Goal: Task Accomplishment & Management: Manage account settings

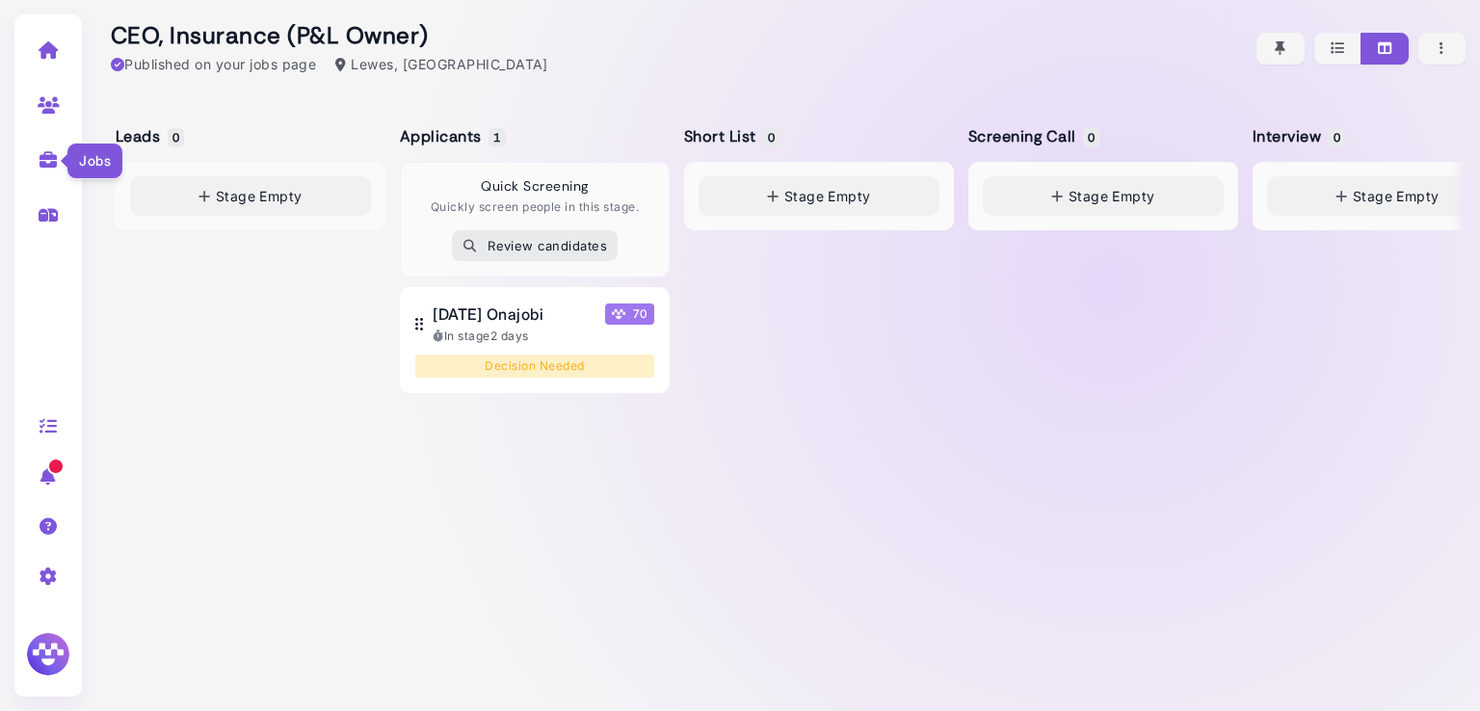
click at [45, 164] on icon at bounding box center [49, 159] width 22 height 17
select select "**********"
select select "**"
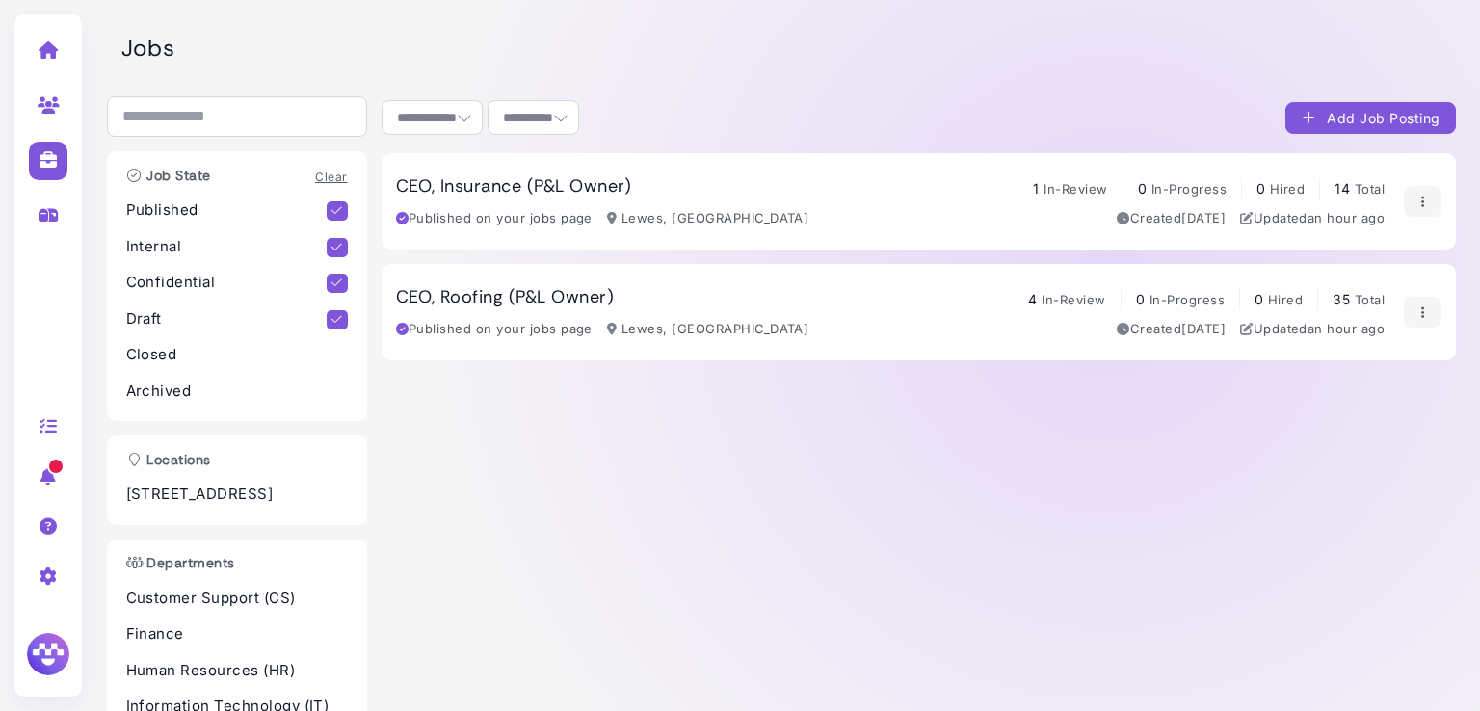
click at [514, 181] on h3 "CEO, Insurance (P&L Owner)" at bounding box center [514, 186] width 236 height 21
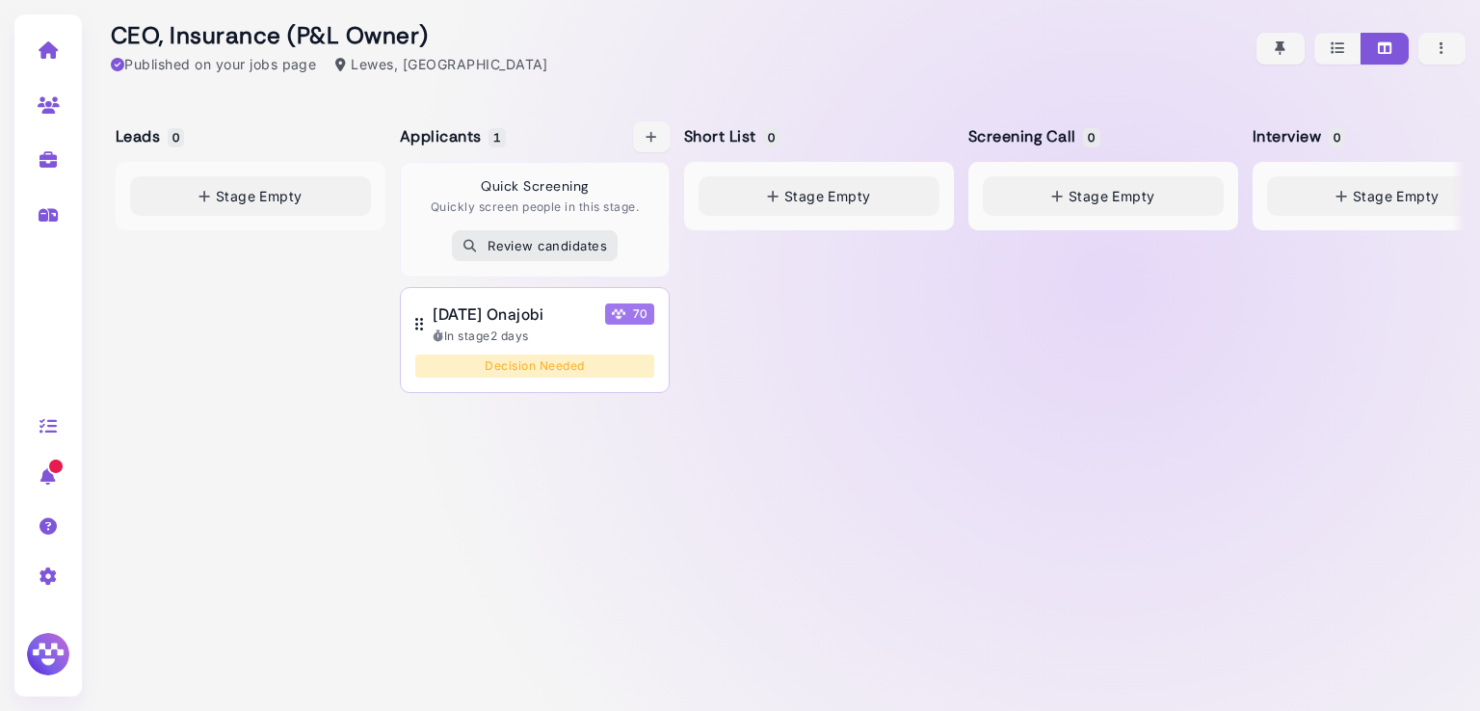
click at [487, 325] on div "[DATE] Onajobi 70 In stage 2 days" at bounding box center [544, 324] width 222 height 42
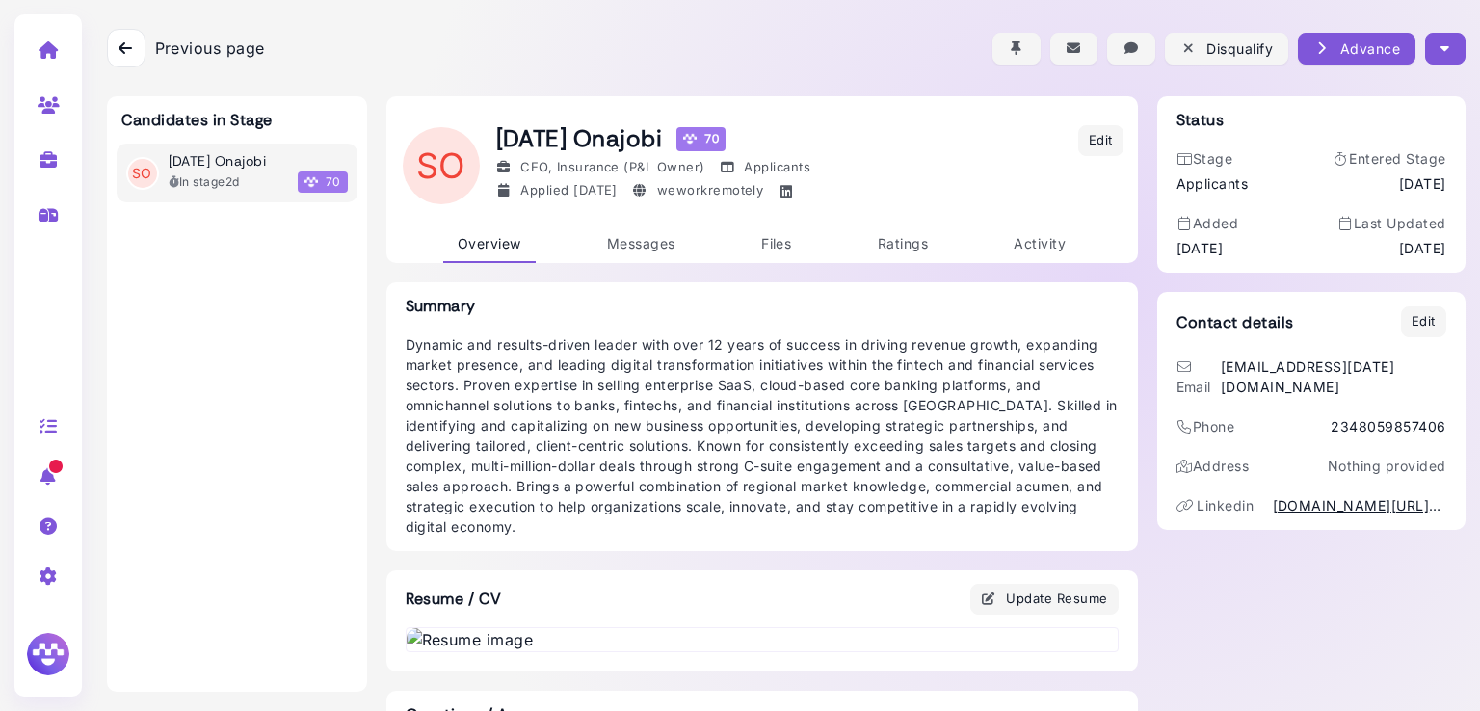
click at [1442, 50] on icon "button" at bounding box center [1445, 49] width 9 height 20
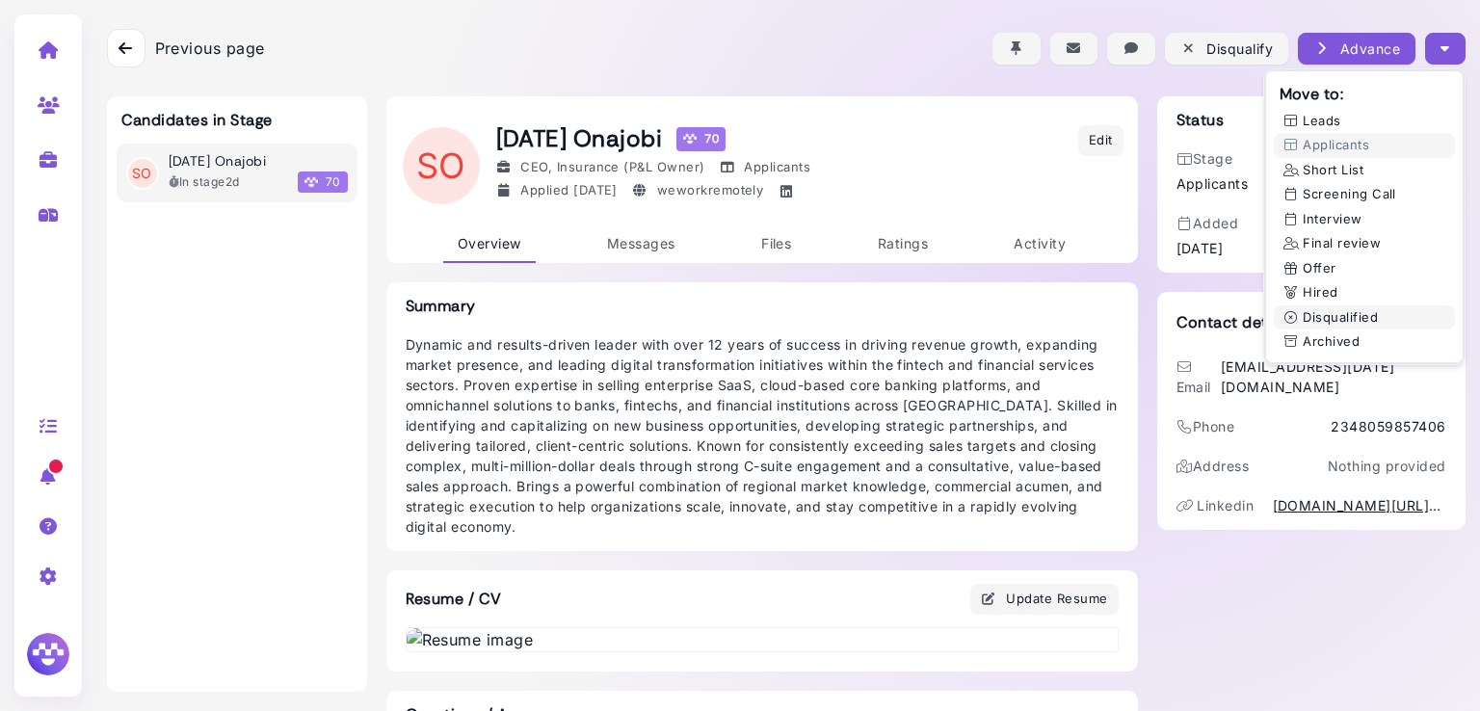
click at [1358, 317] on button "Disqualified" at bounding box center [1364, 317] width 181 height 25
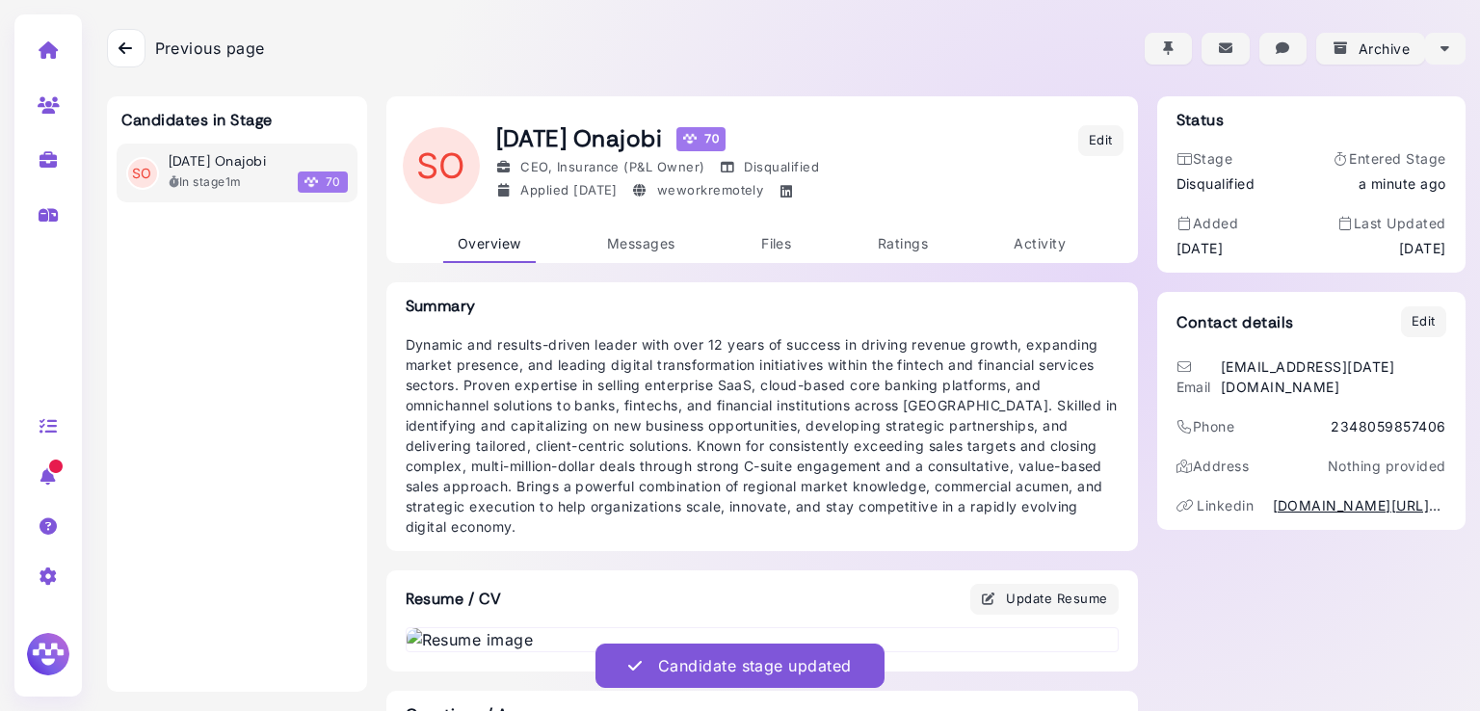
click at [119, 54] on icon at bounding box center [125, 47] width 13 height 15
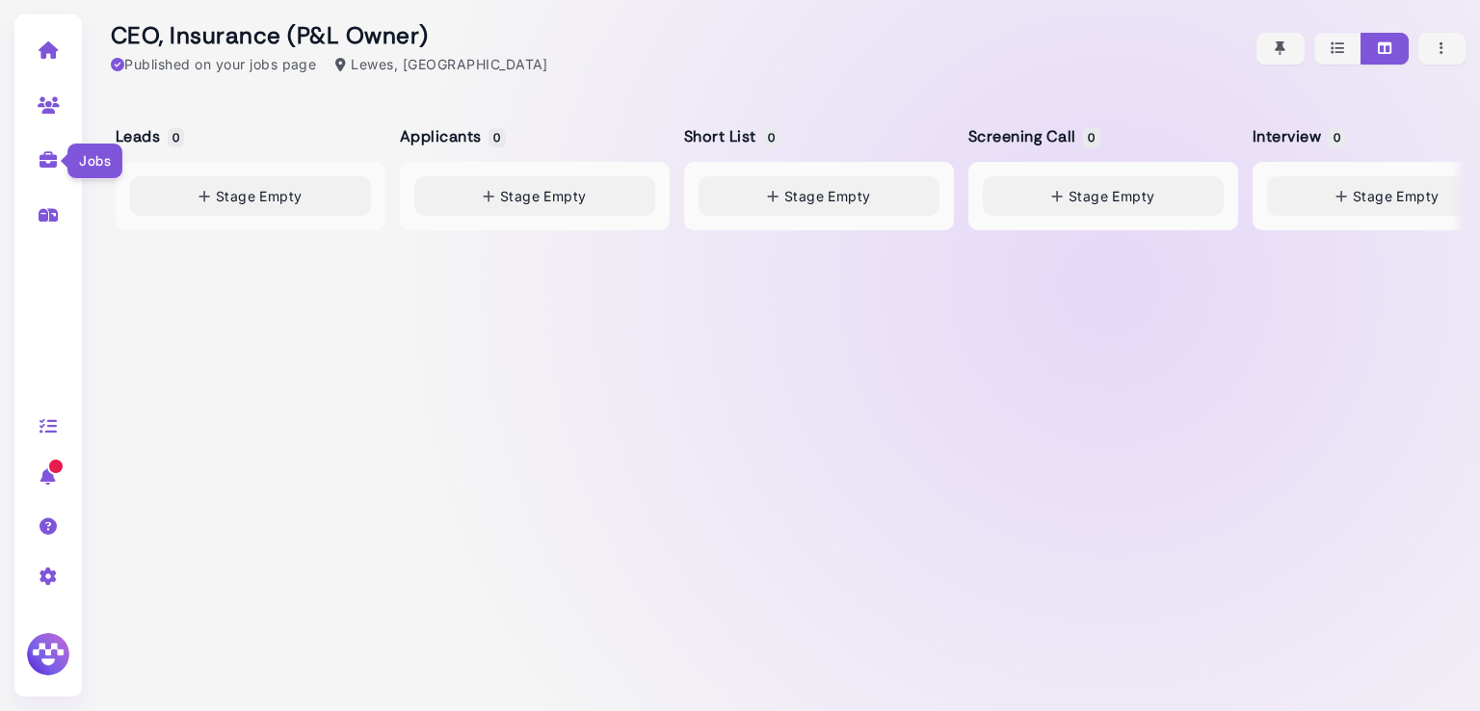
click at [50, 165] on icon at bounding box center [49, 159] width 22 height 17
select select "**********"
select select "**"
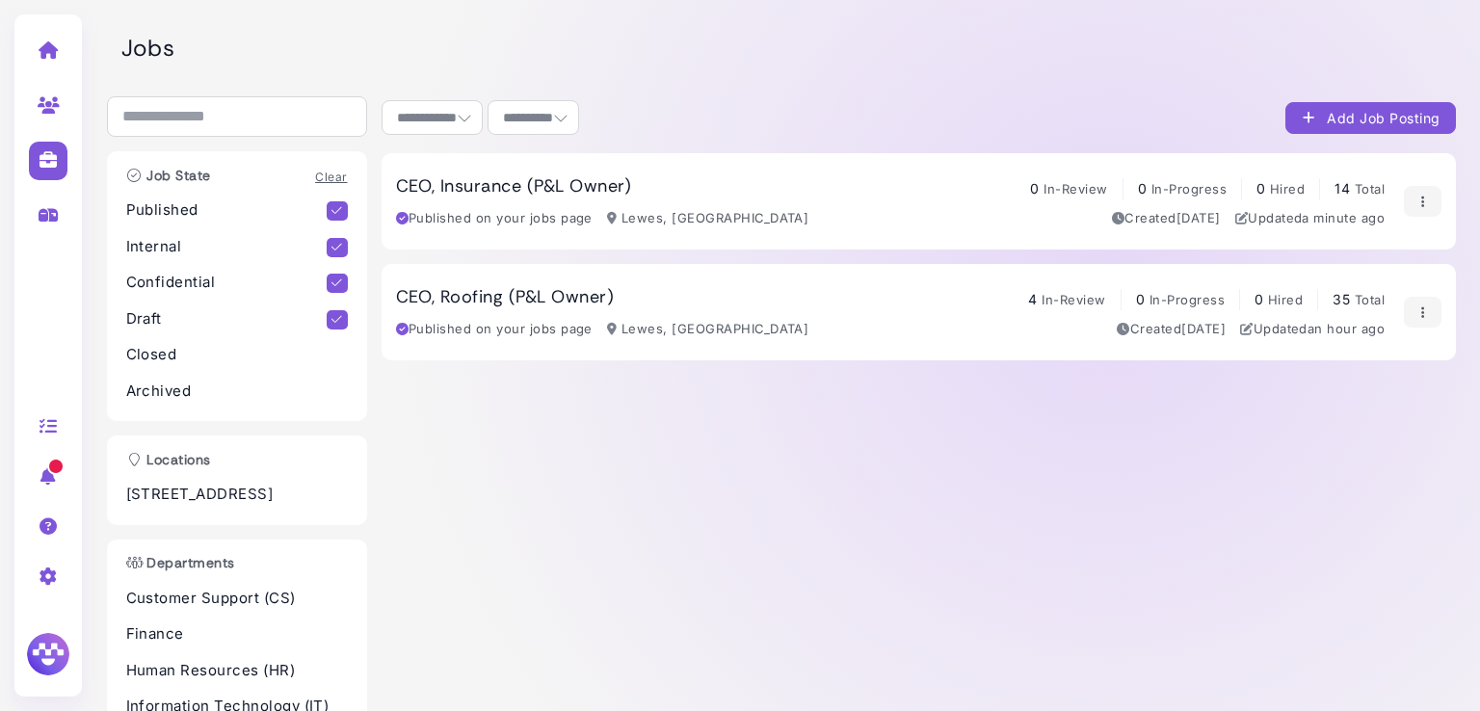
click at [506, 295] on h3 "CEO, Roofing (P&L Owner)" at bounding box center [505, 297] width 219 height 21
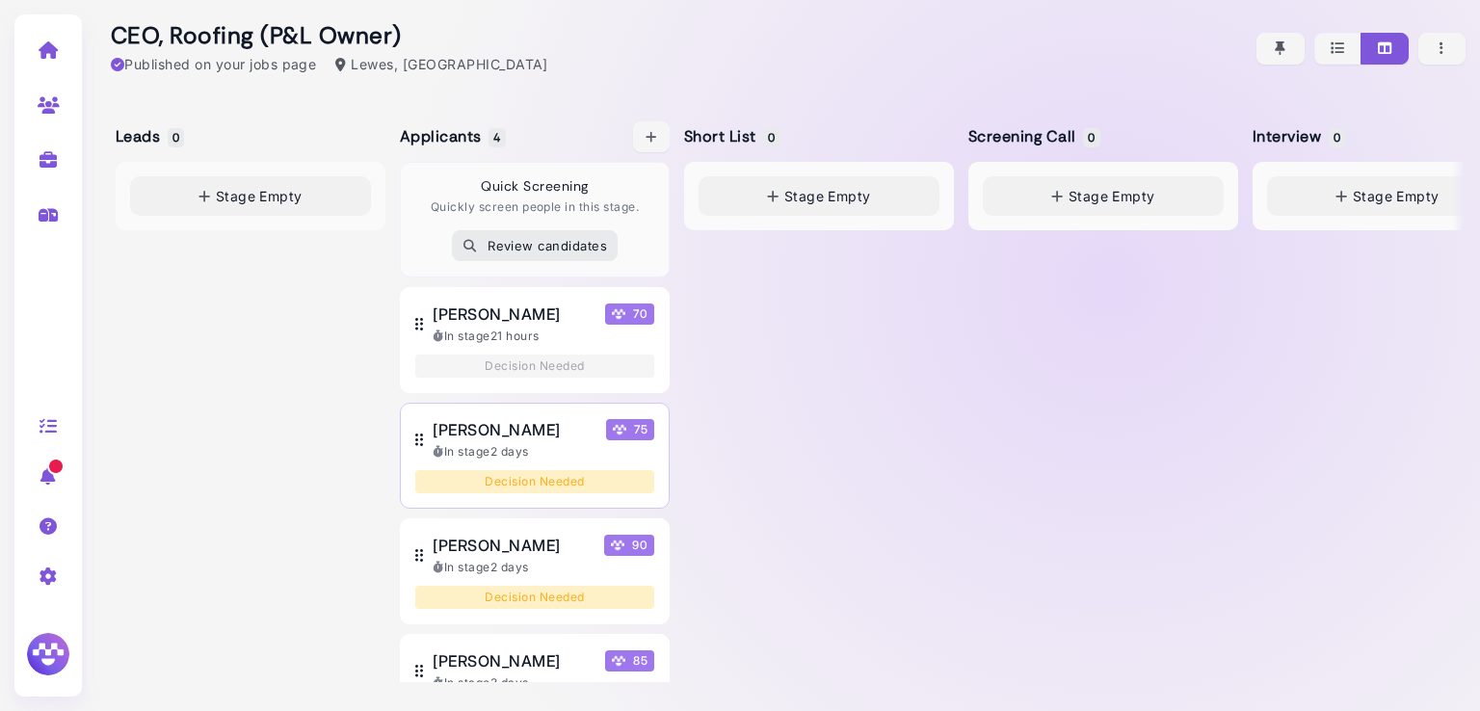
scroll to position [70, 0]
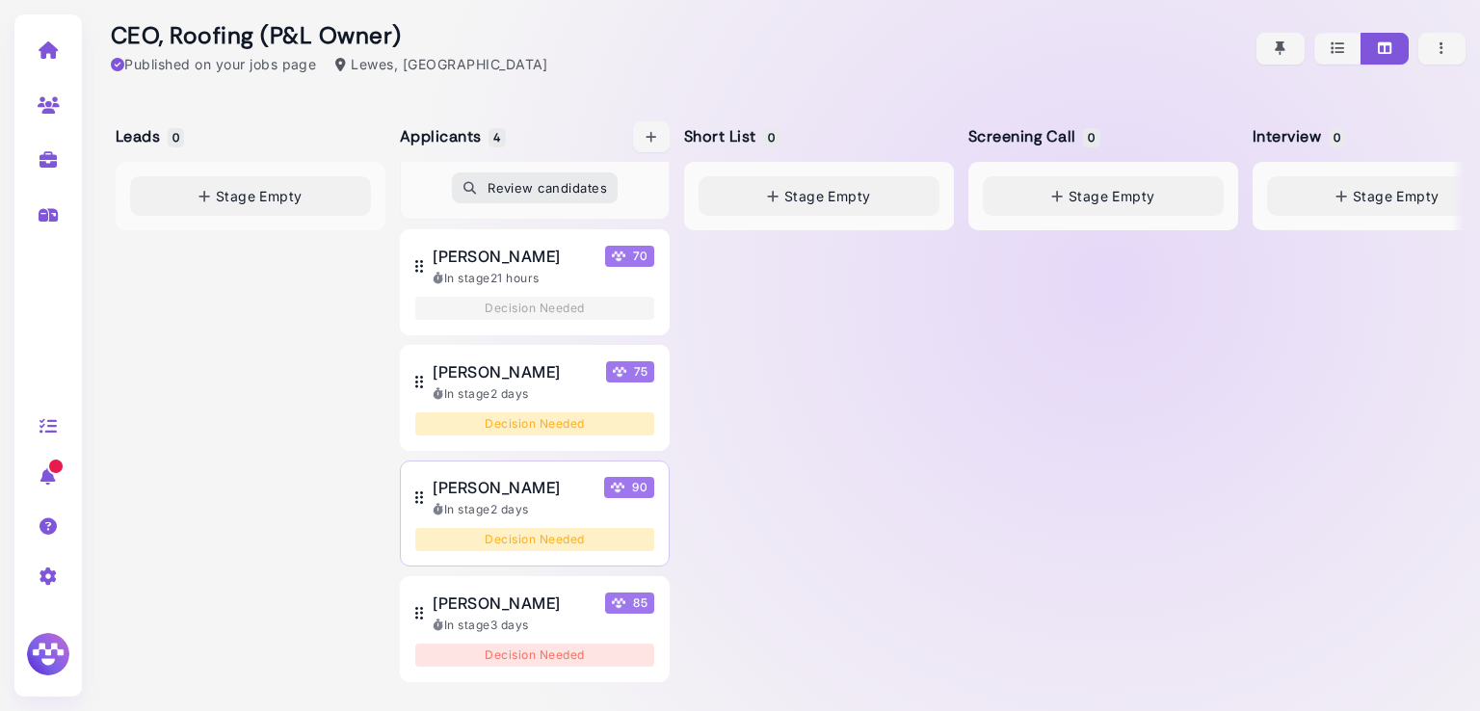
click at [514, 476] on span "[PERSON_NAME]" at bounding box center [496, 487] width 127 height 23
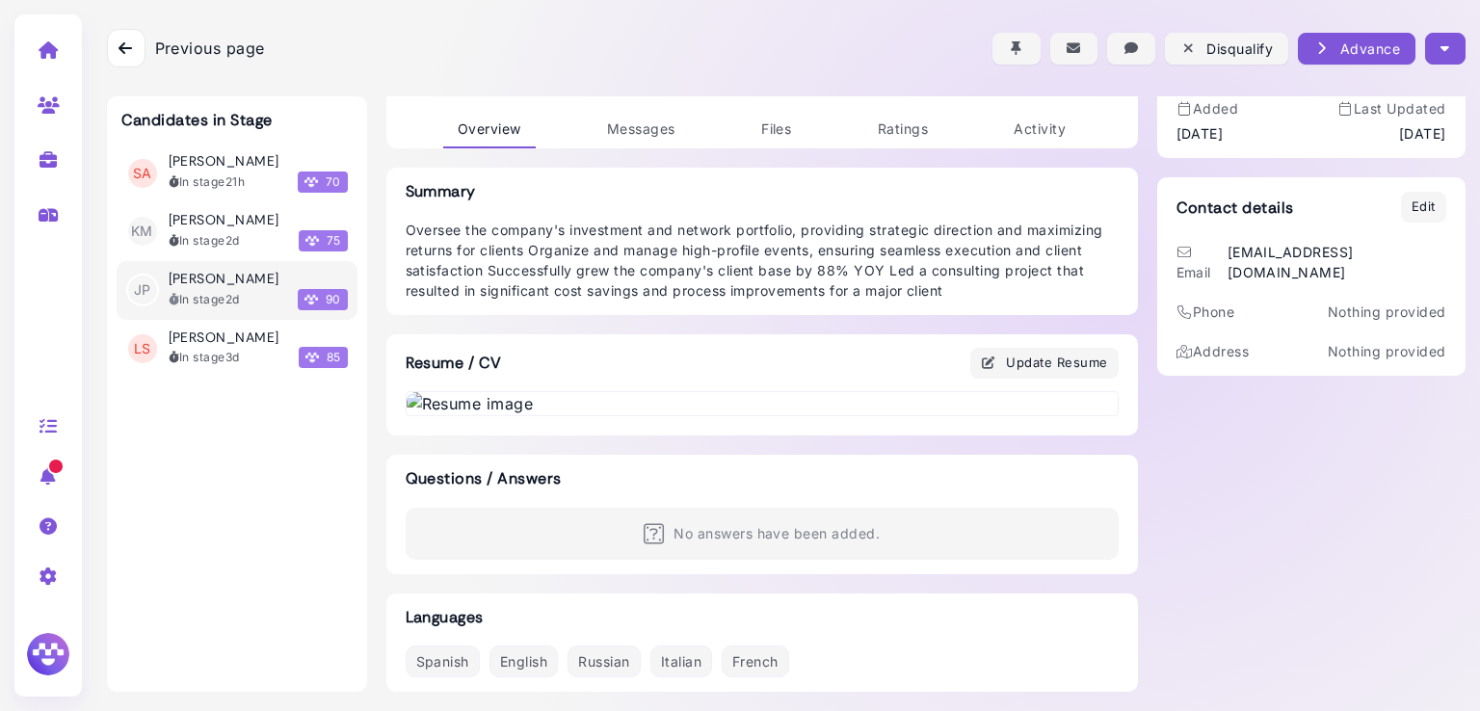
scroll to position [333, 0]
click at [1441, 40] on icon "button" at bounding box center [1445, 49] width 9 height 20
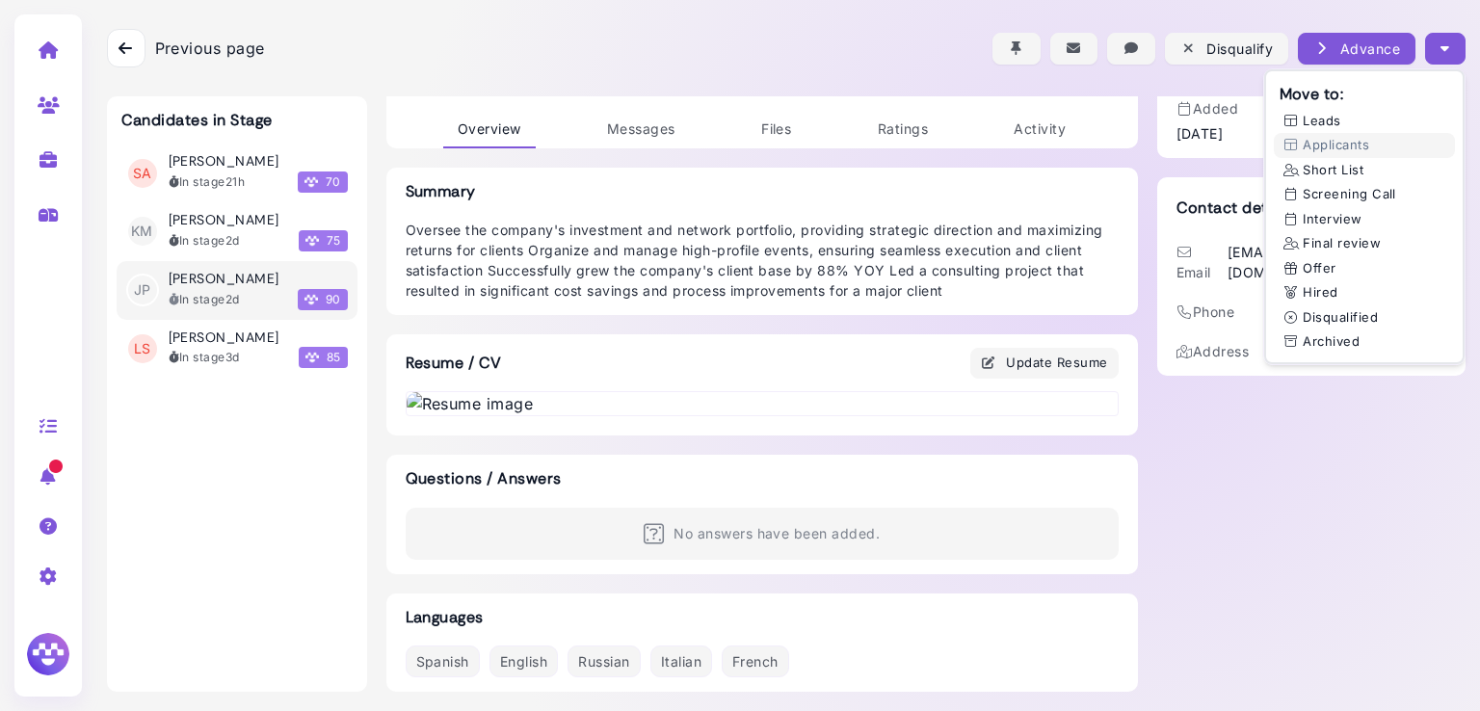
click at [1441, 40] on icon "button" at bounding box center [1445, 49] width 9 height 20
click at [1327, 312] on button "Disqualified" at bounding box center [1364, 317] width 181 height 25
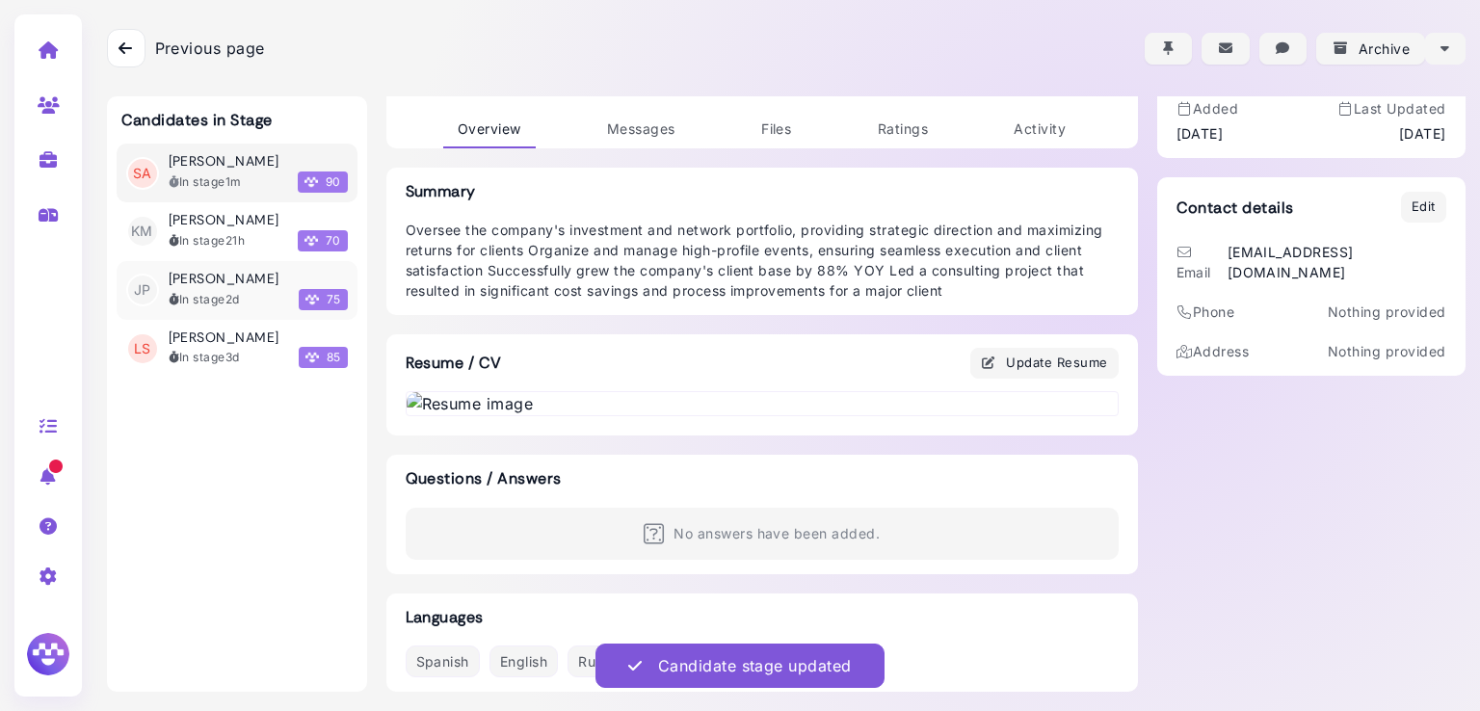
click at [204, 282] on h3 "[PERSON_NAME]" at bounding box center [224, 279] width 111 height 16
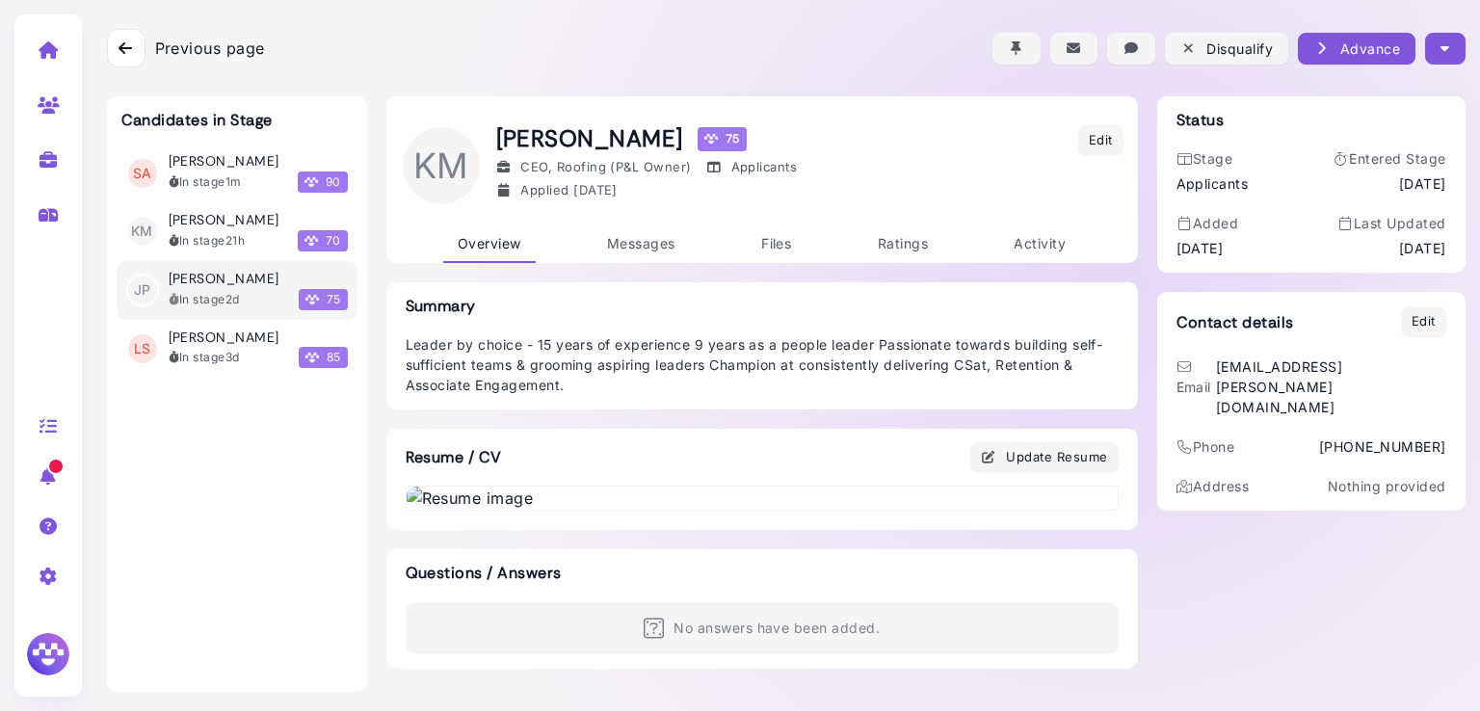
scroll to position [651, 0]
click at [1444, 33] on button "button" at bounding box center [1445, 49] width 40 height 32
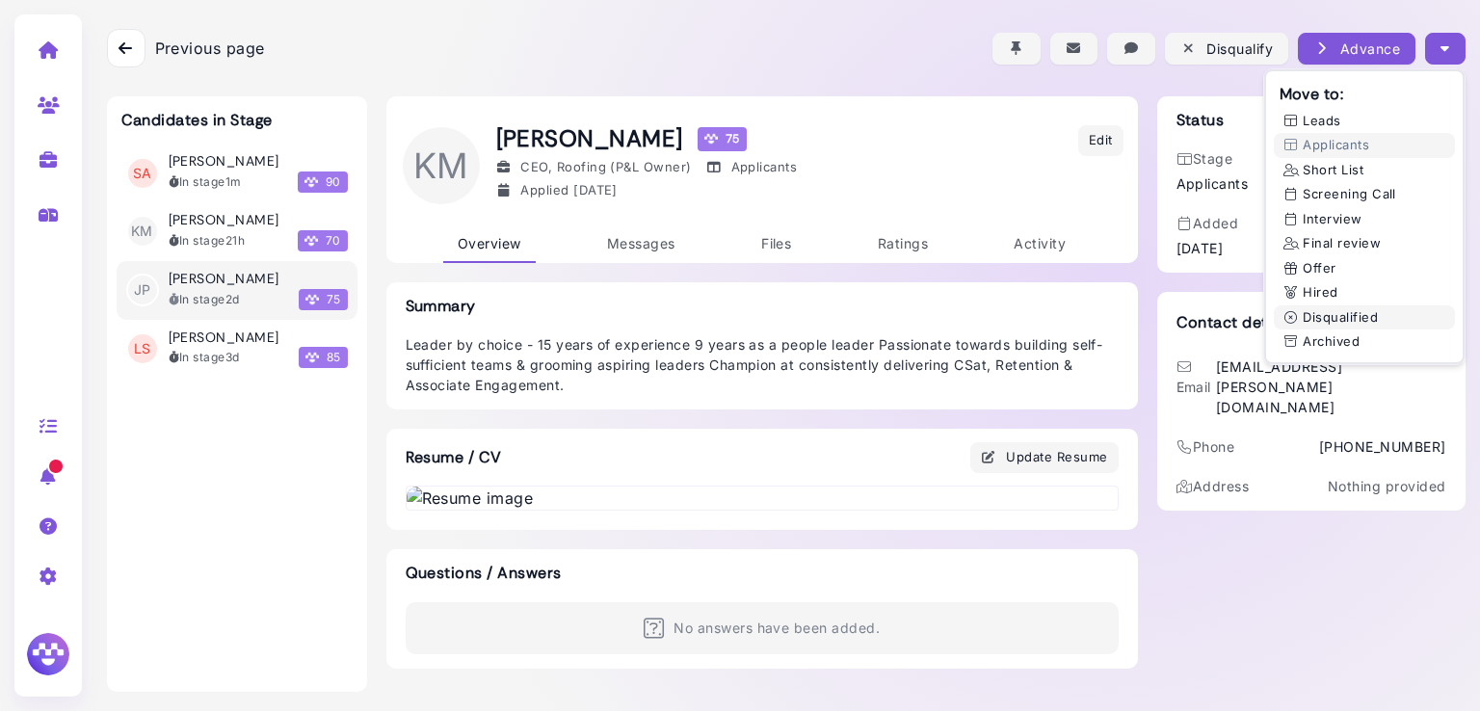
click at [1311, 305] on button "Disqualified" at bounding box center [1364, 317] width 181 height 25
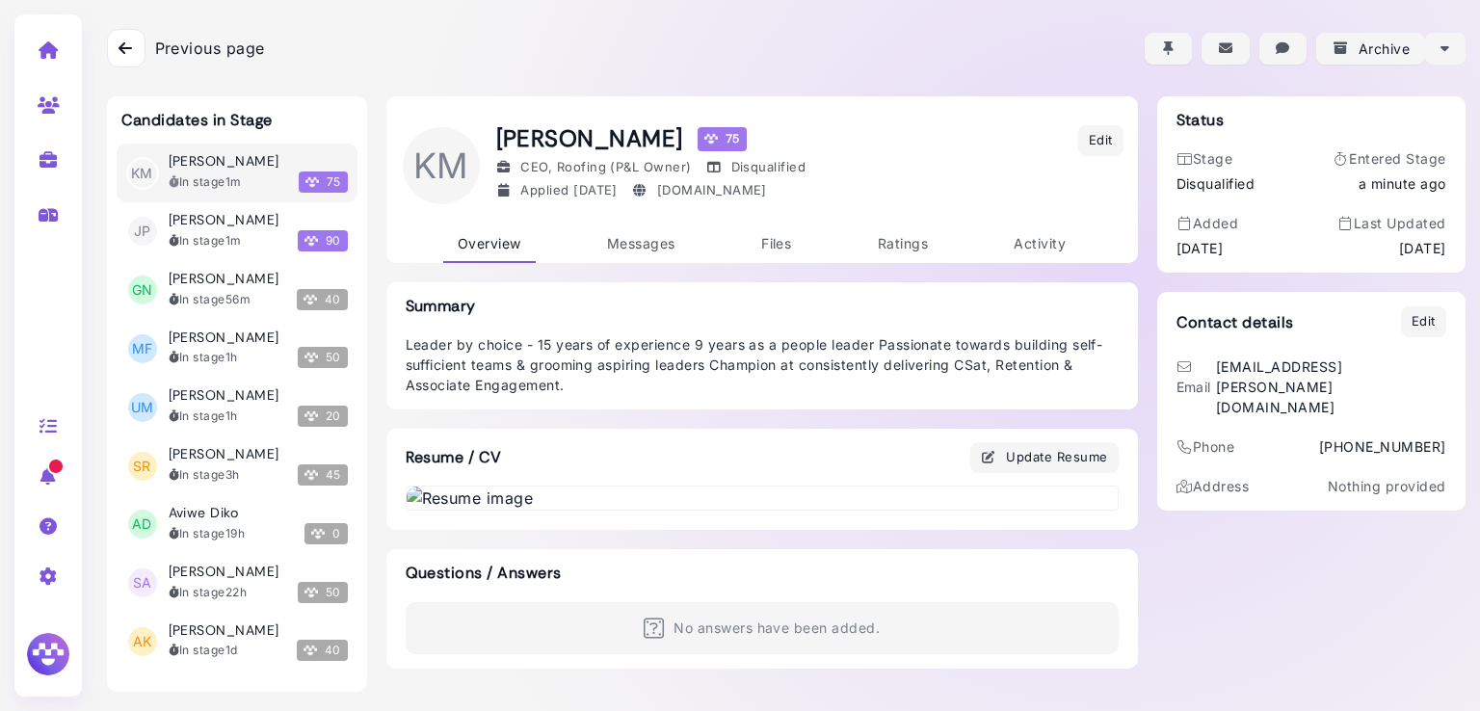
click at [52, 178] on link at bounding box center [48, 159] width 61 height 50
select select "**********"
select select "**"
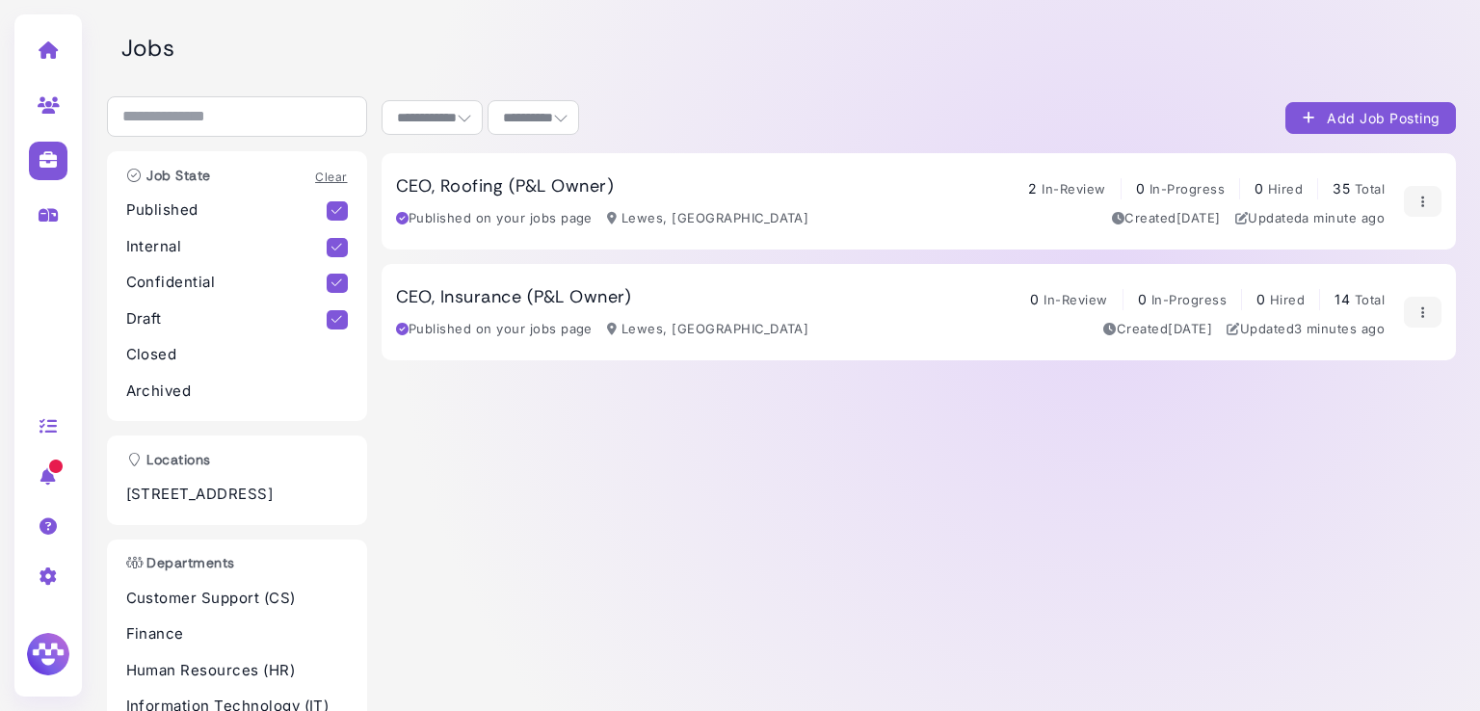
click at [1355, 187] on span "Total" at bounding box center [1370, 188] width 30 height 15
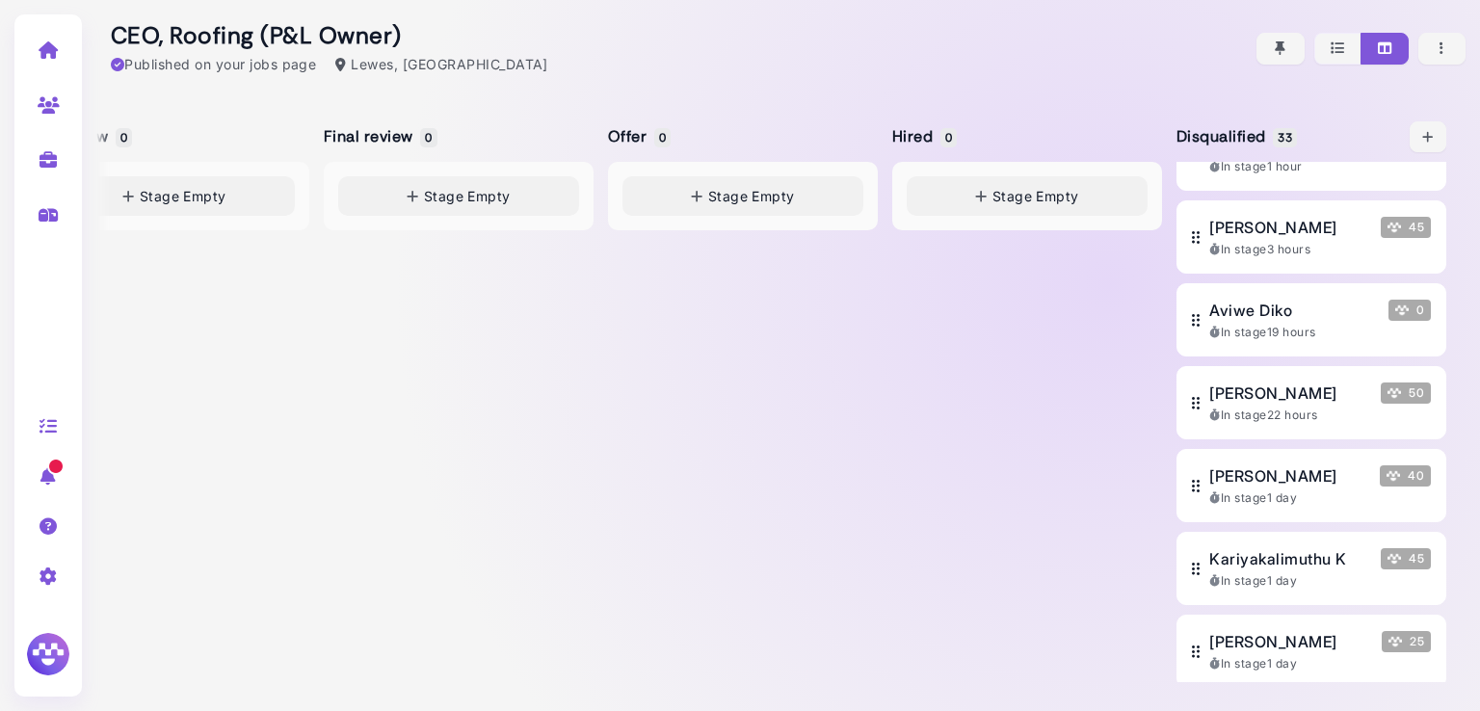
scroll to position [378, 0]
click at [1230, 403] on span "[PERSON_NAME]" at bounding box center [1272, 391] width 127 height 23
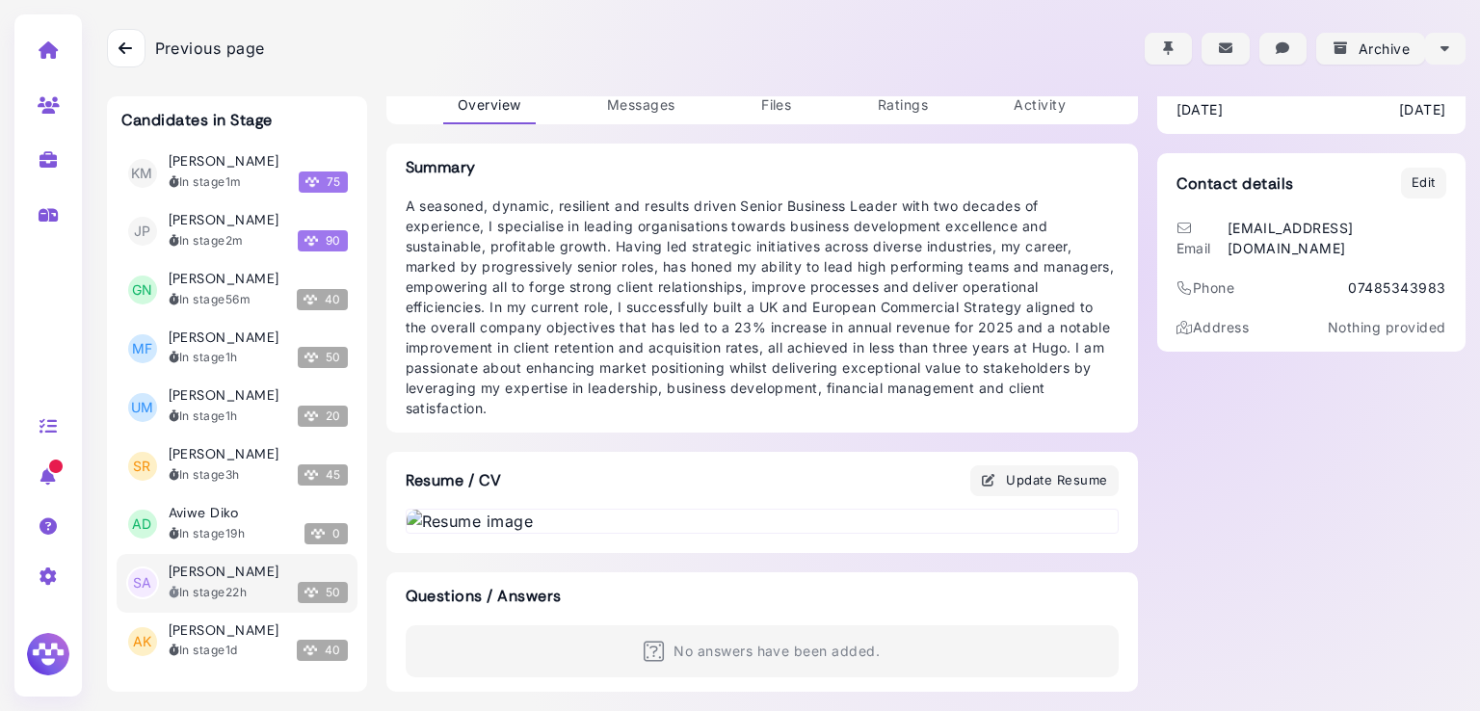
scroll to position [754, 0]
click at [701, 510] on img at bounding box center [762, 521] width 711 height 23
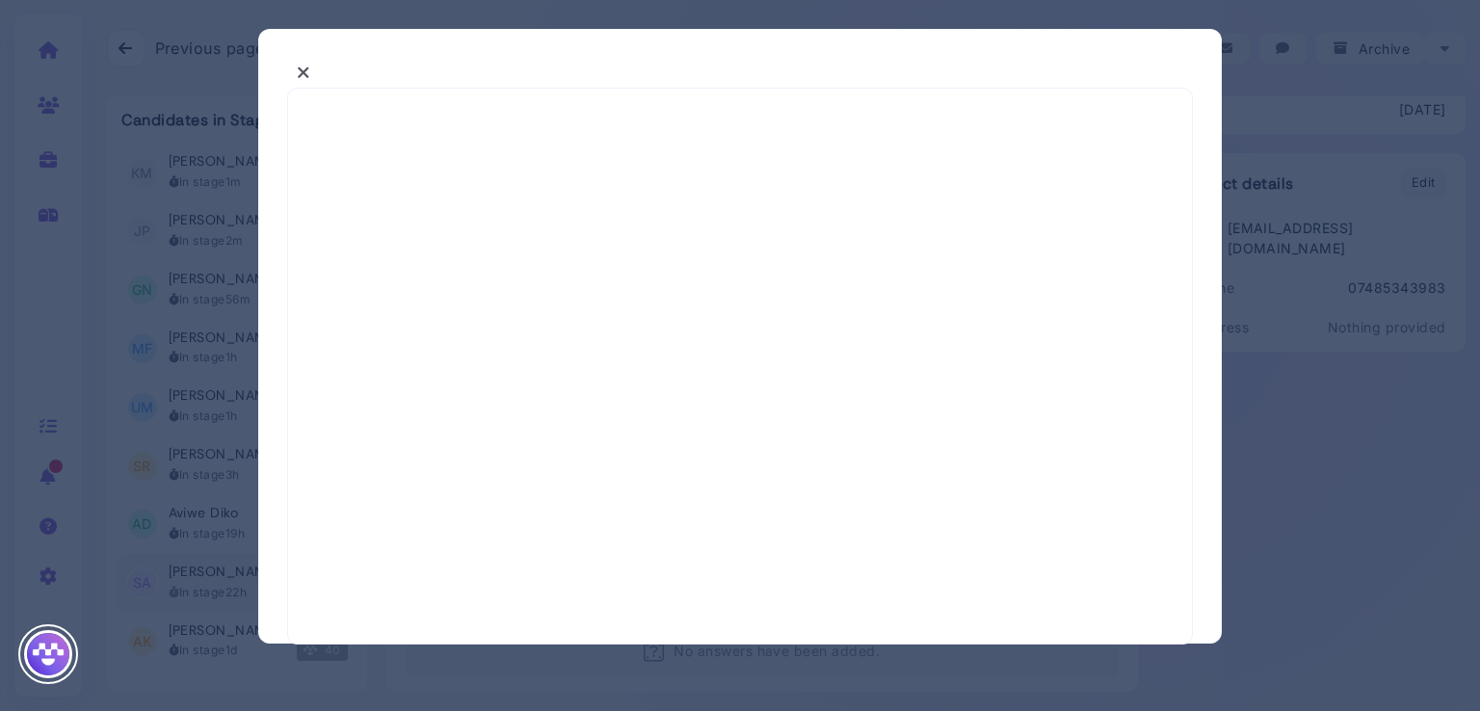
select select "*"
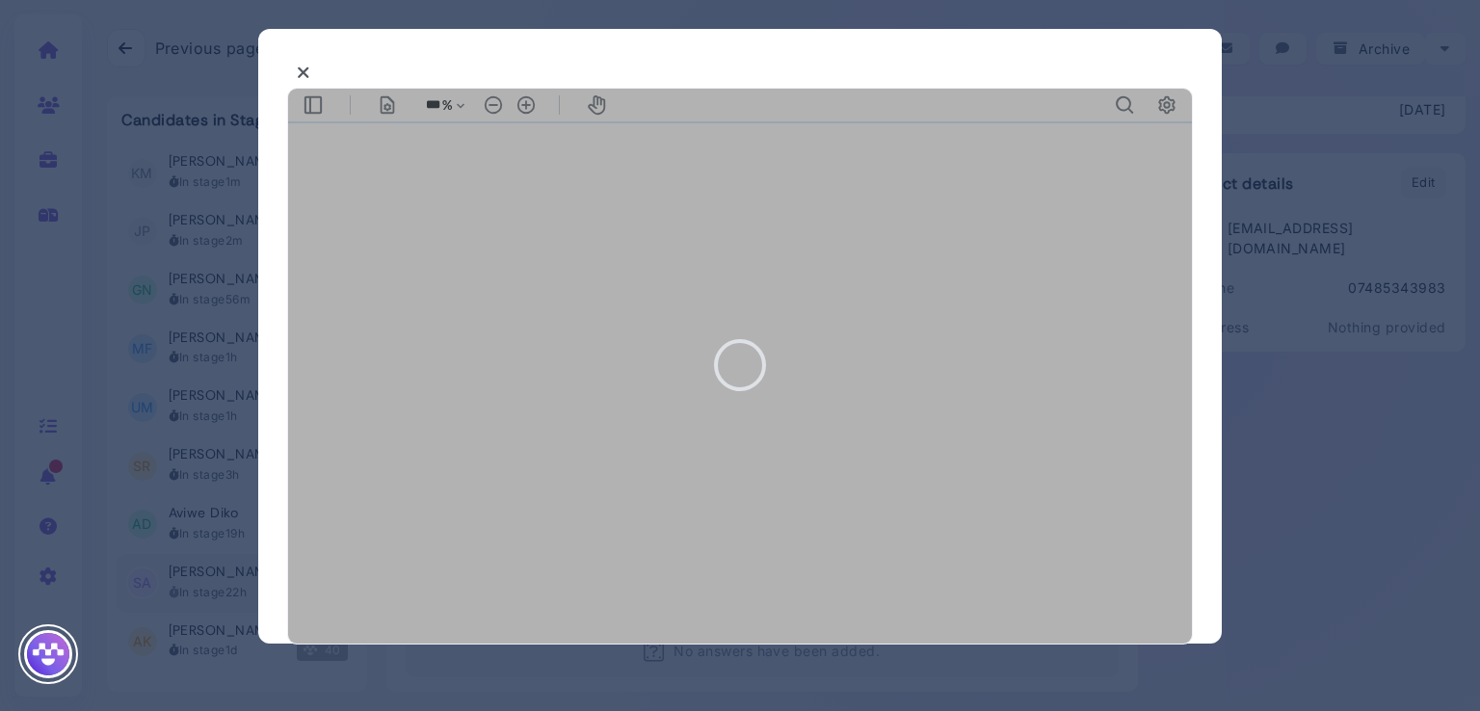
type input "***"
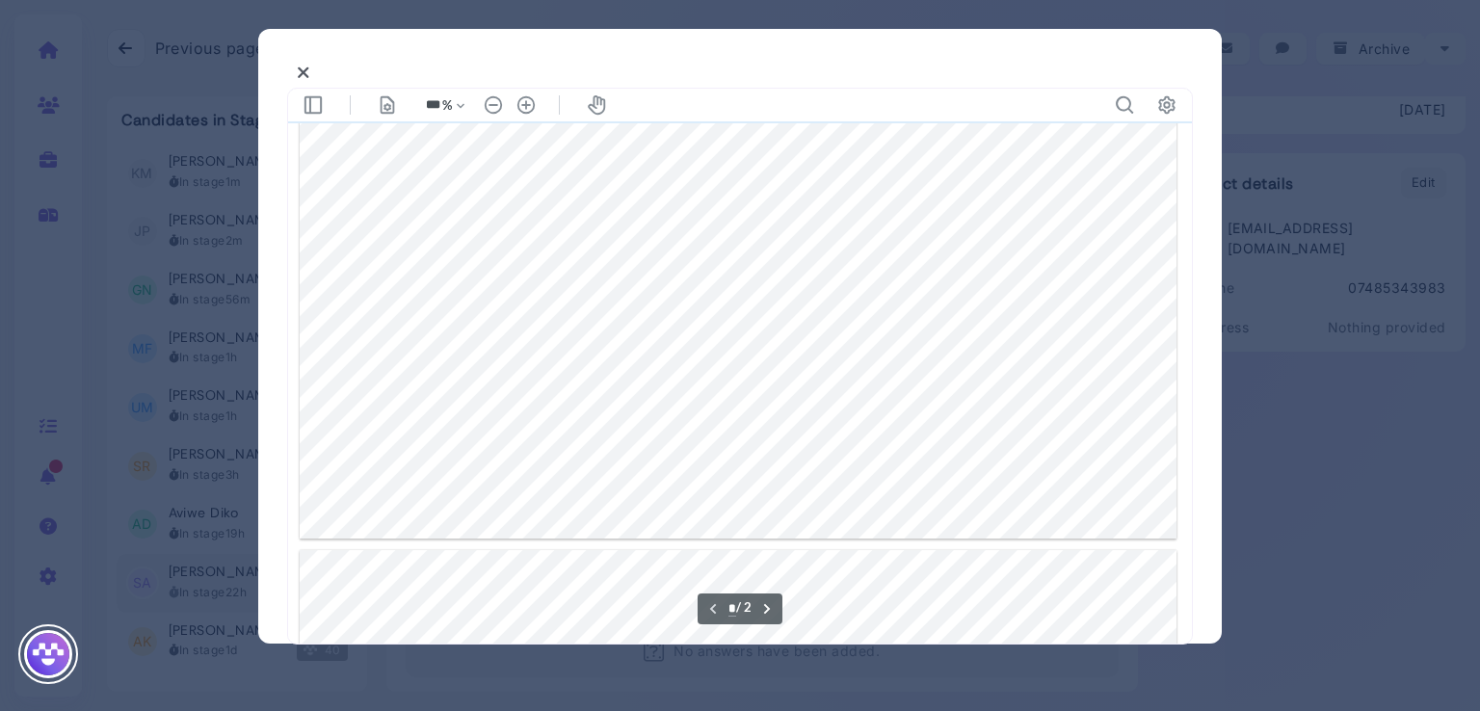
type input "*"
click at [702, 424] on div at bounding box center [738, 691] width 877 height 1240
click at [1398, 152] on div at bounding box center [740, 355] width 1480 height 711
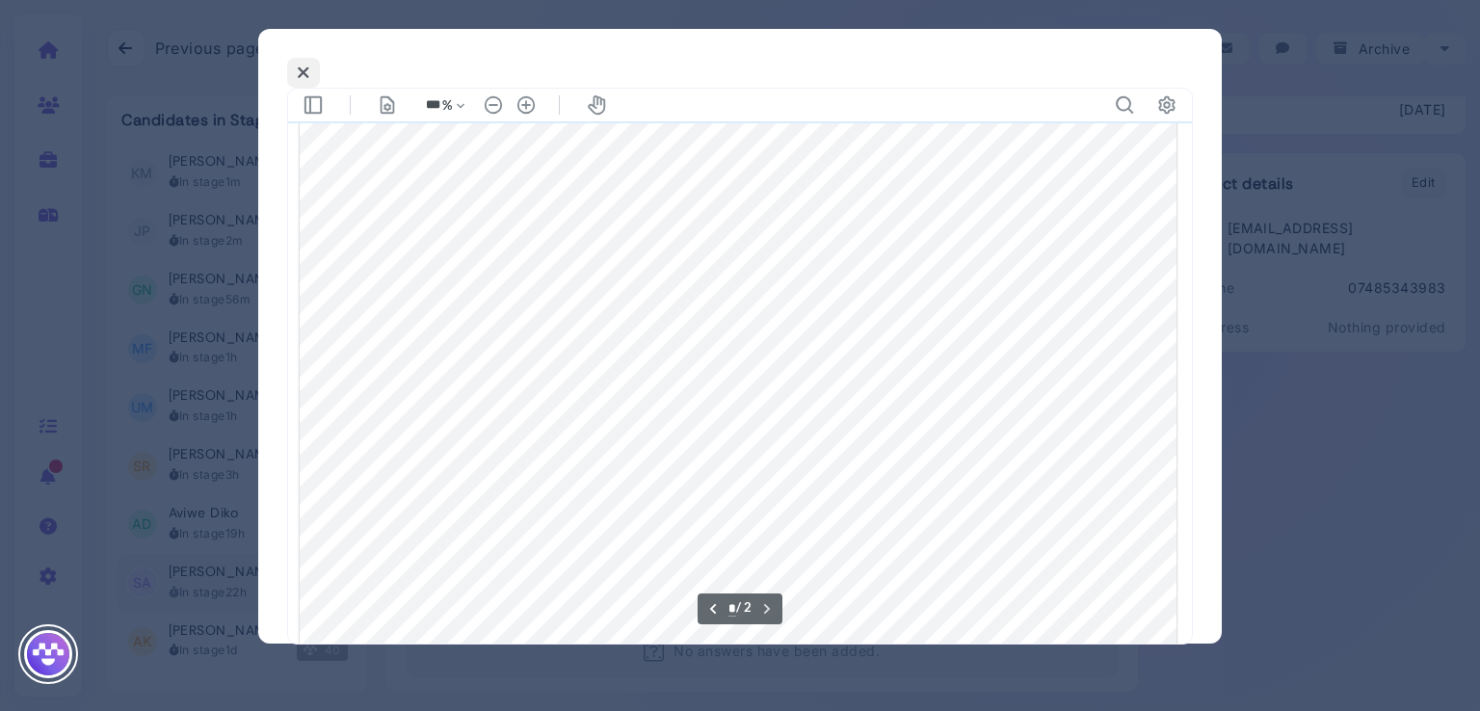
click at [308, 75] on icon at bounding box center [303, 73] width 13 height 20
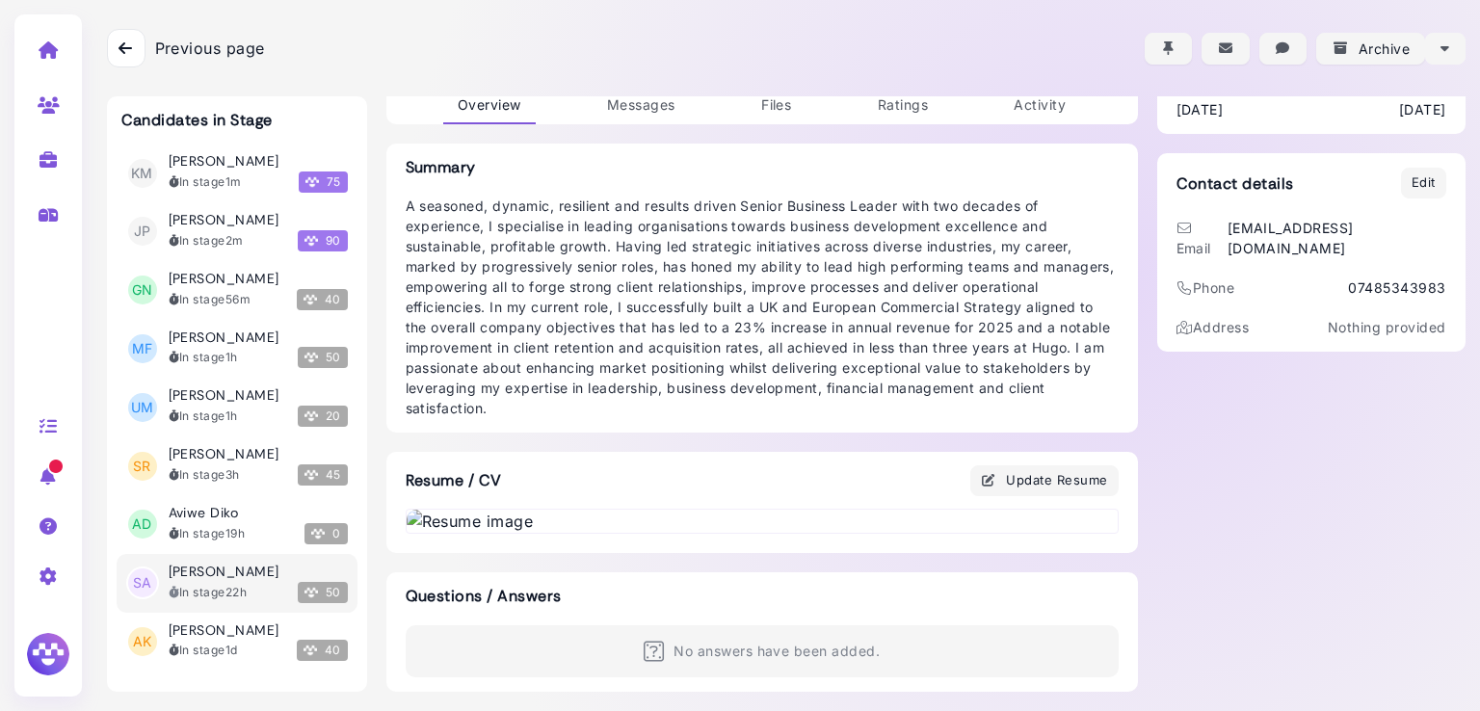
scroll to position [0, 0]
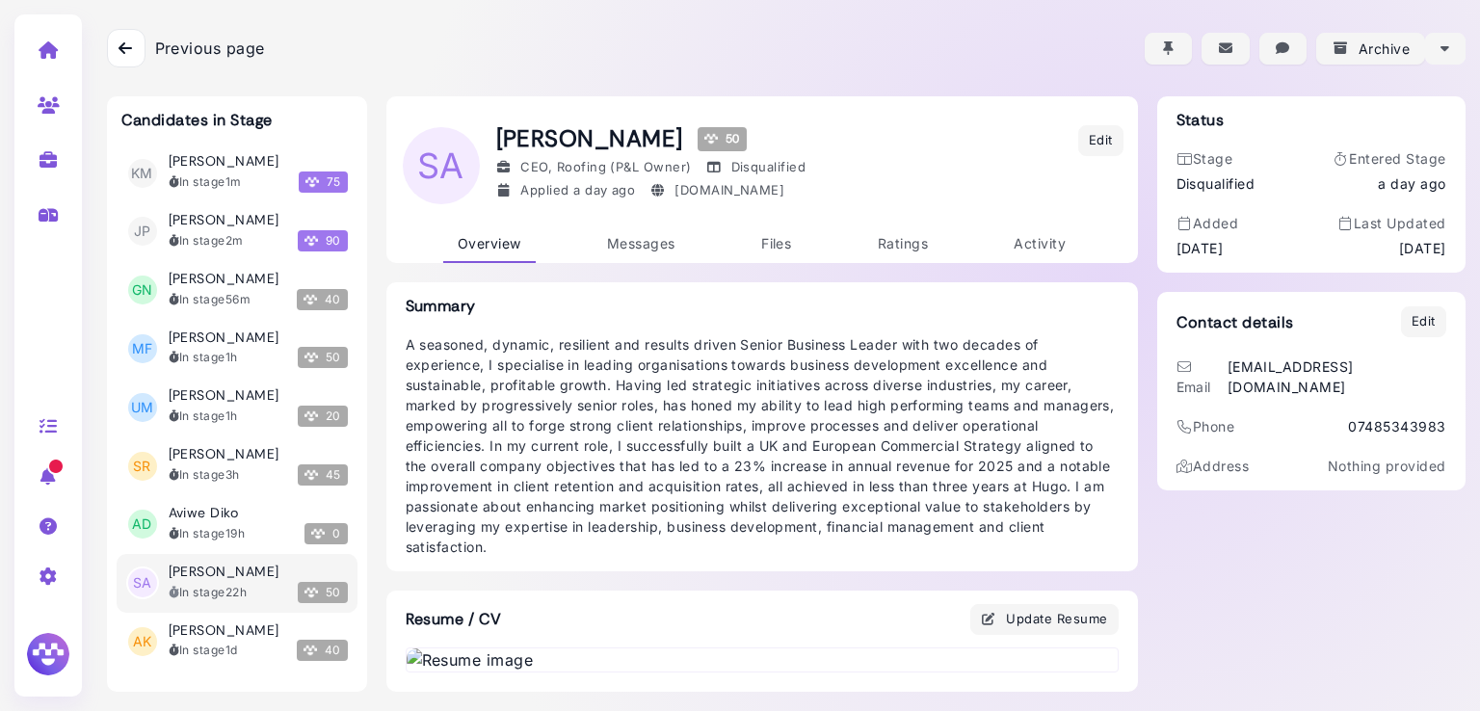
click at [109, 47] on div at bounding box center [126, 48] width 39 height 39
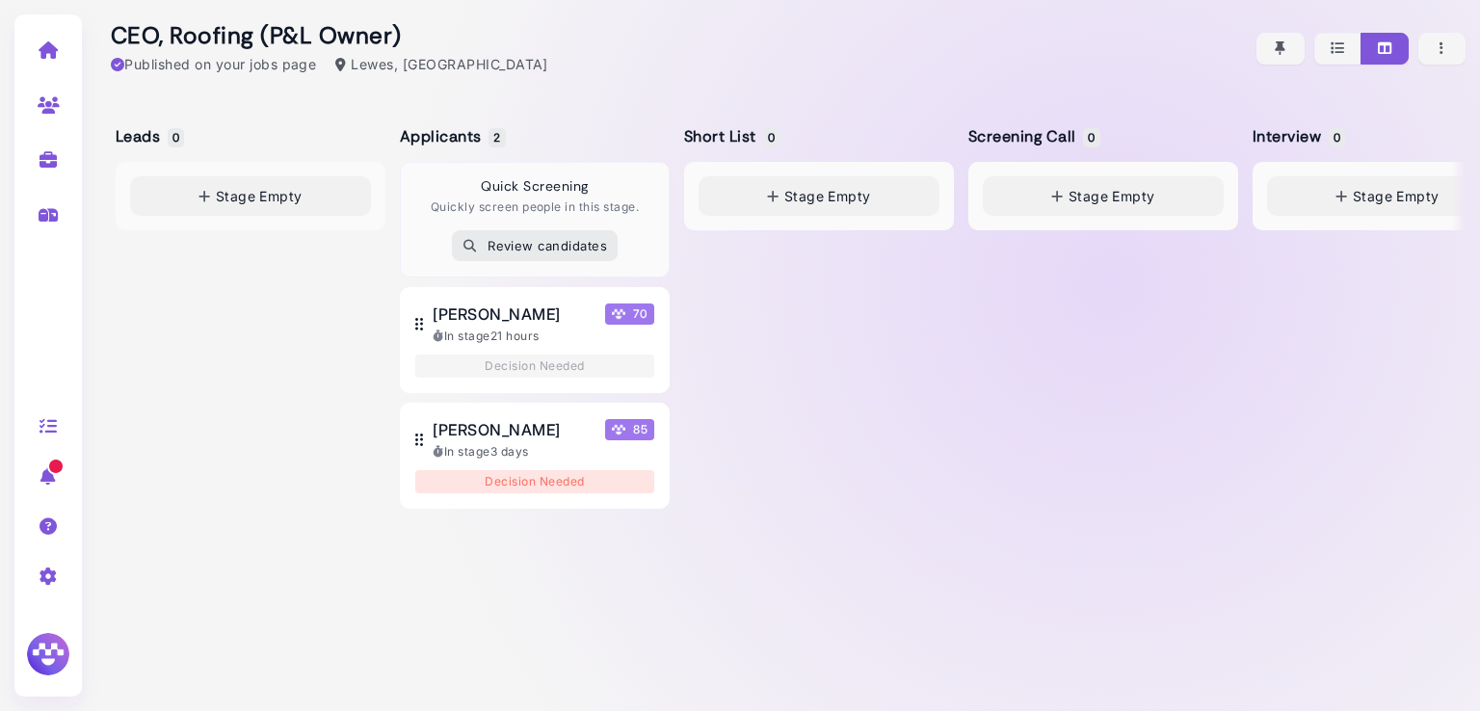
scroll to position [0, 1213]
